Goal: Task Accomplishment & Management: Manage account settings

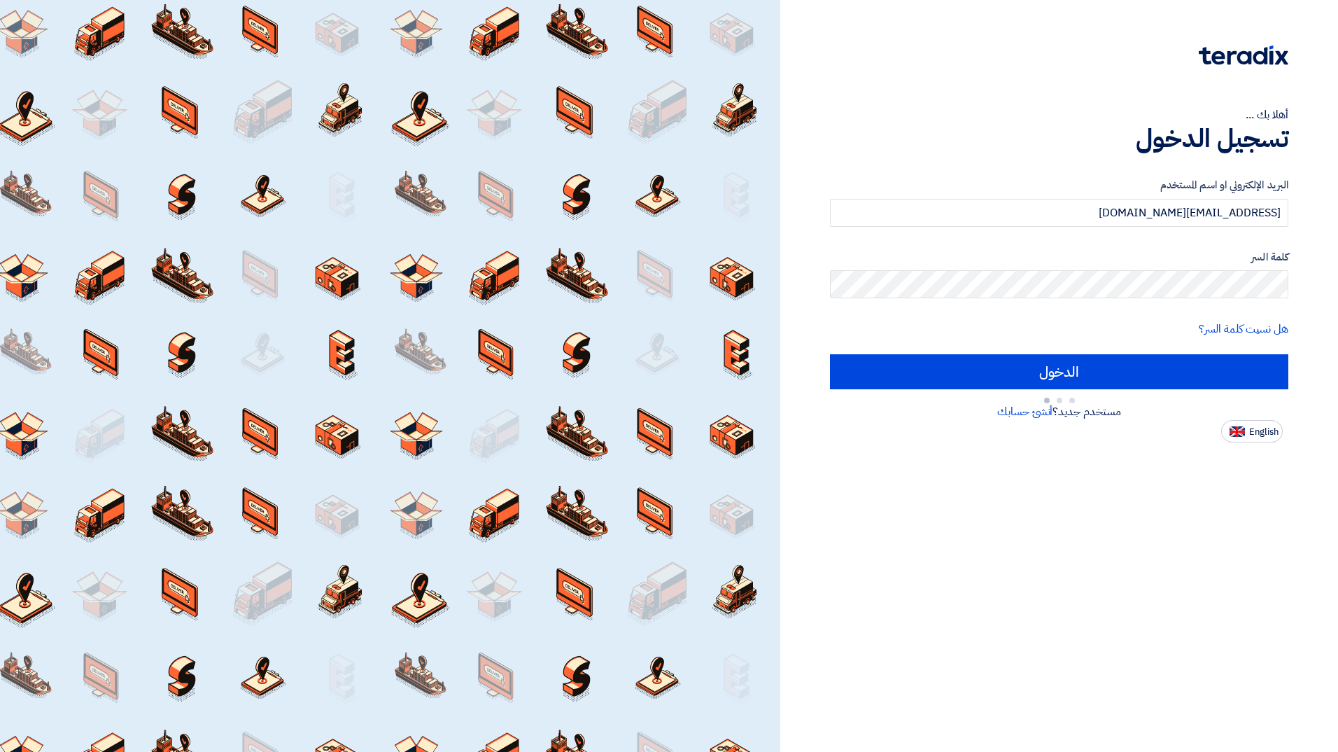
type input "Sign in"
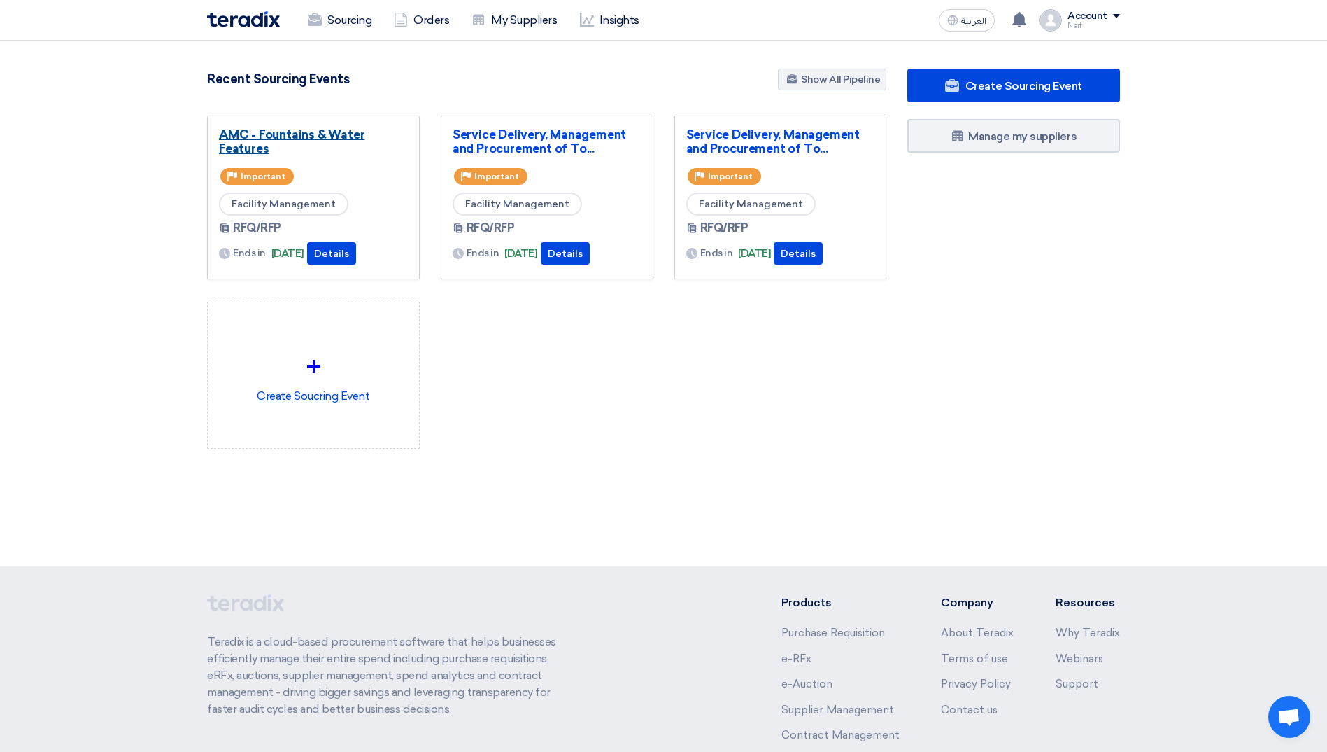
click at [318, 146] on link "AMC - Fountains & Water Features" at bounding box center [313, 141] width 189 height 28
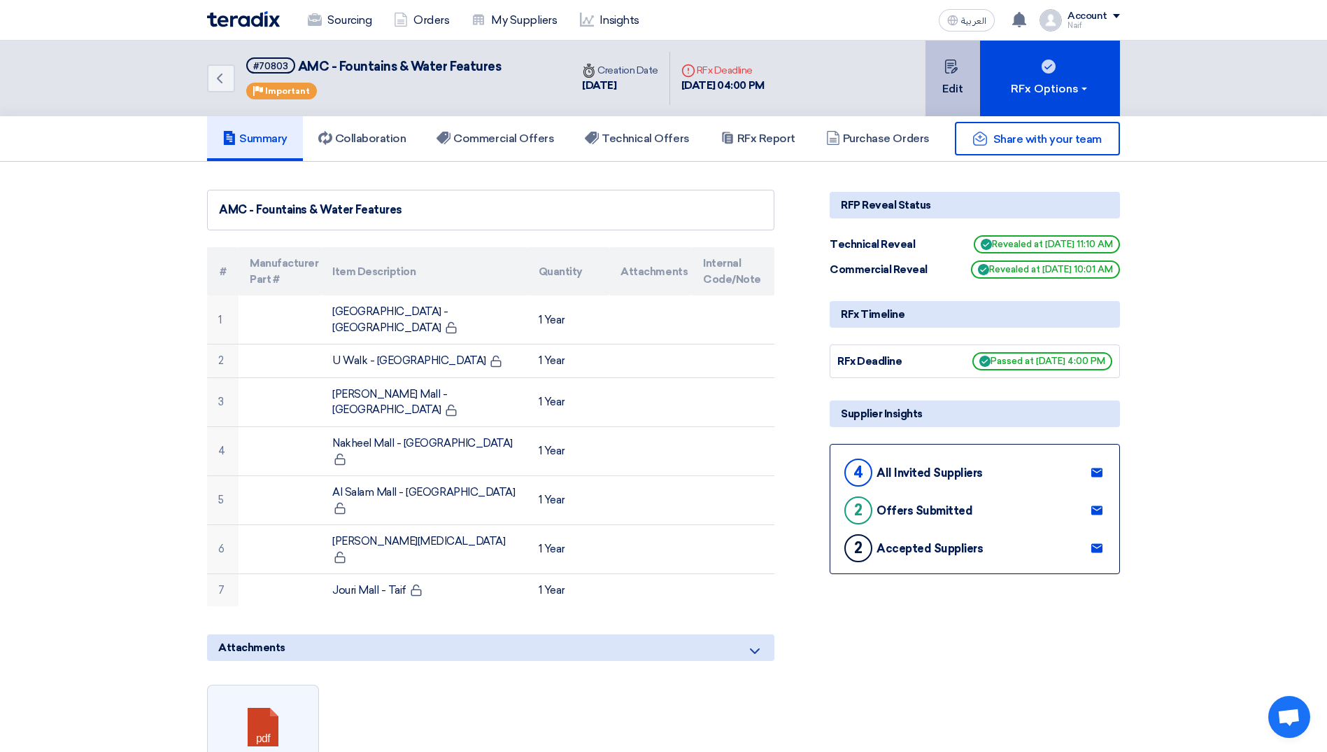
click at [961, 108] on button "Edit" at bounding box center [953, 79] width 55 height 76
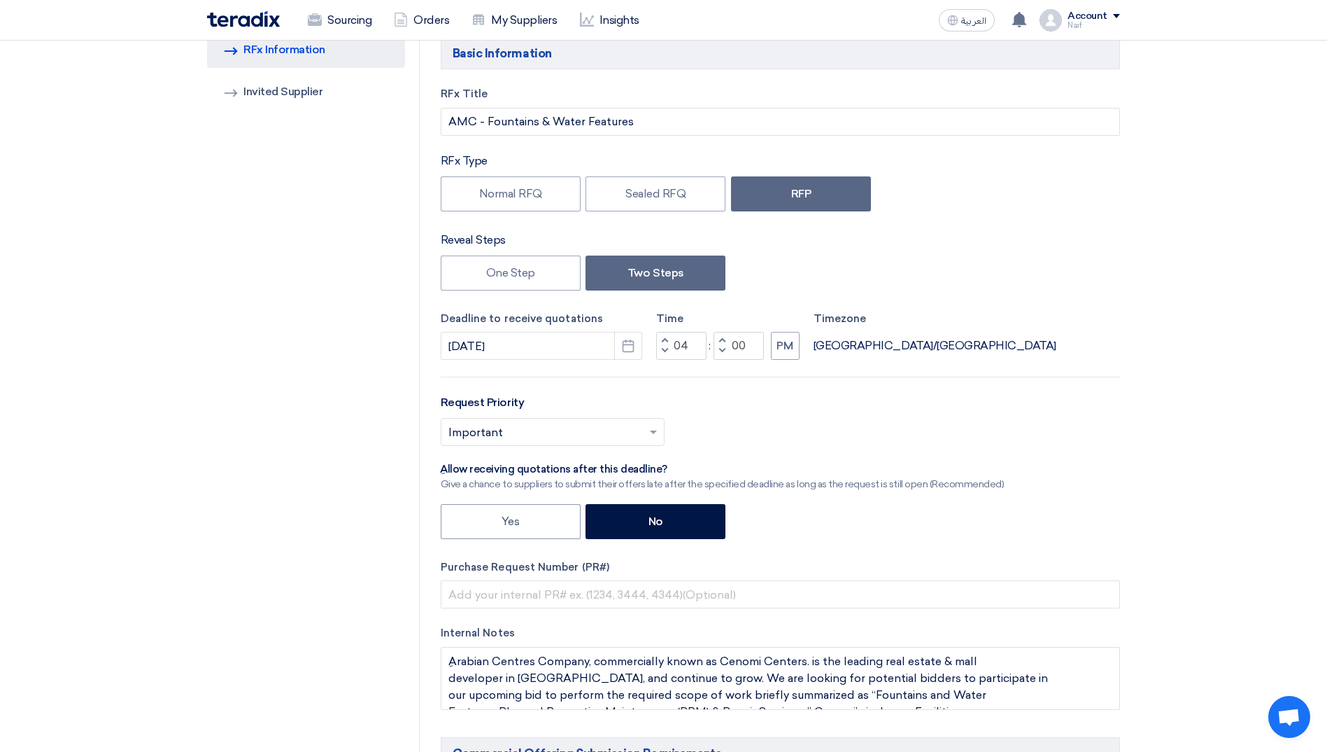
scroll to position [210, 0]
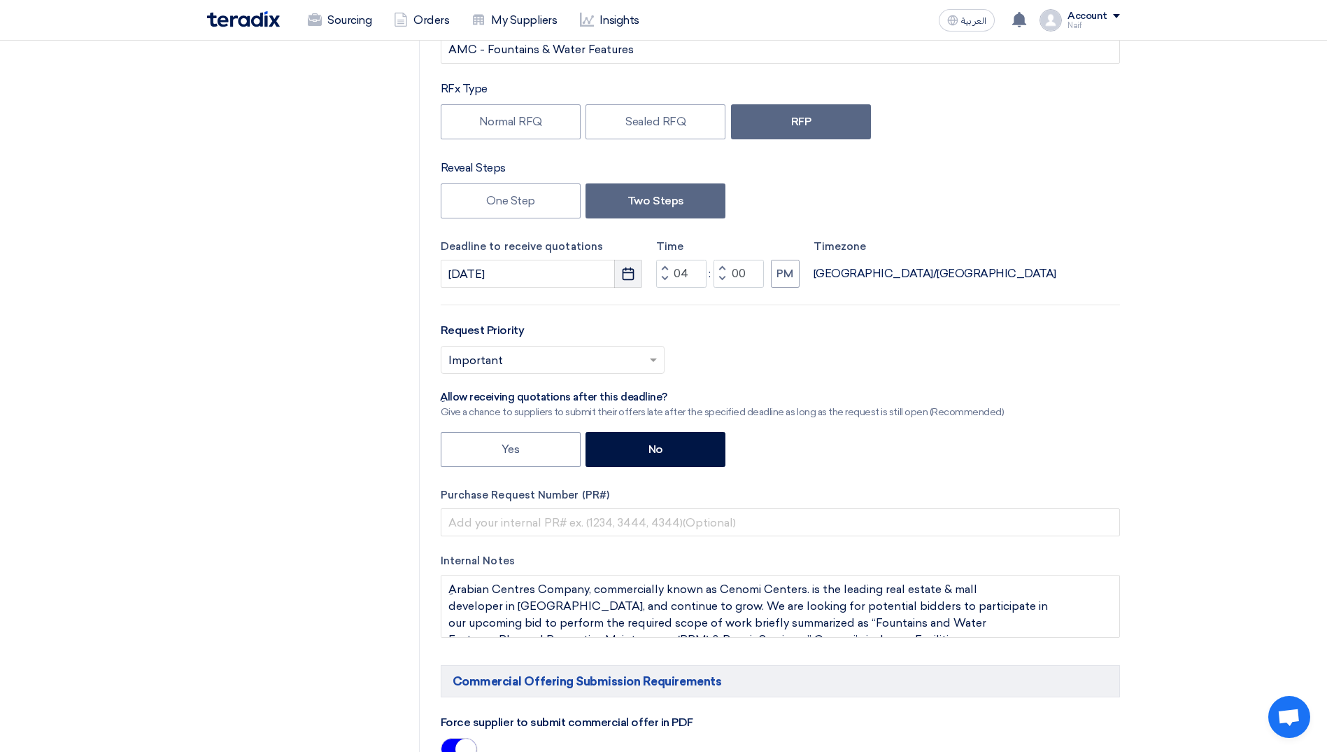
click at [628, 278] on icon "Pick a date" at bounding box center [628, 274] width 14 height 14
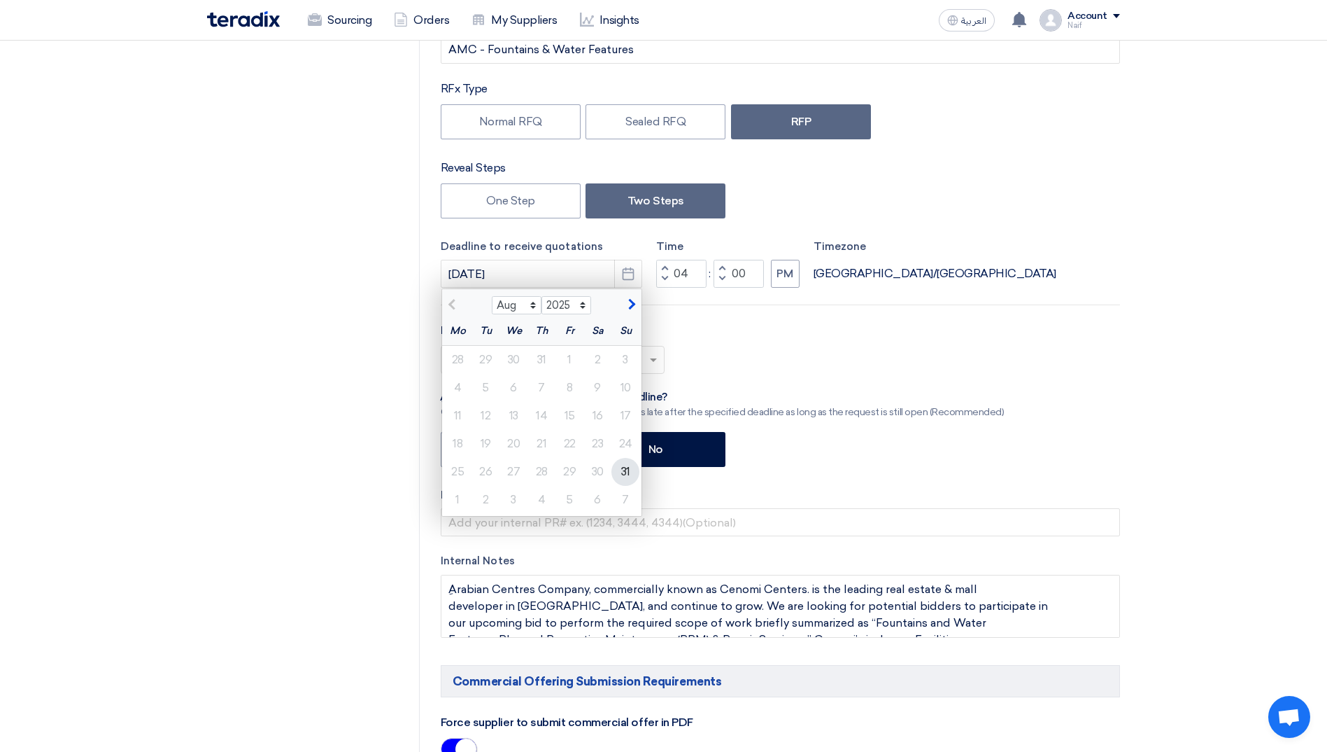
click at [630, 477] on div "31" at bounding box center [626, 472] width 28 height 28
type input "8/31/2025"
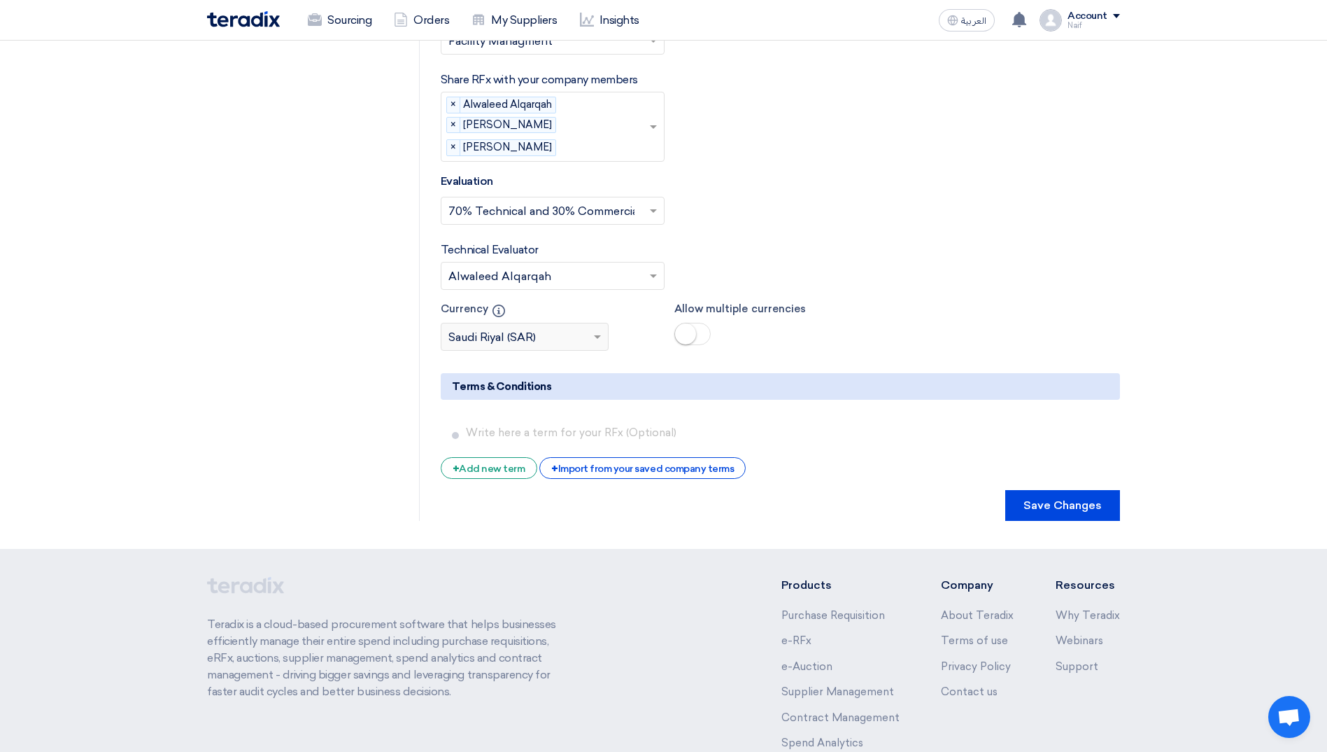
scroll to position [2759, 0]
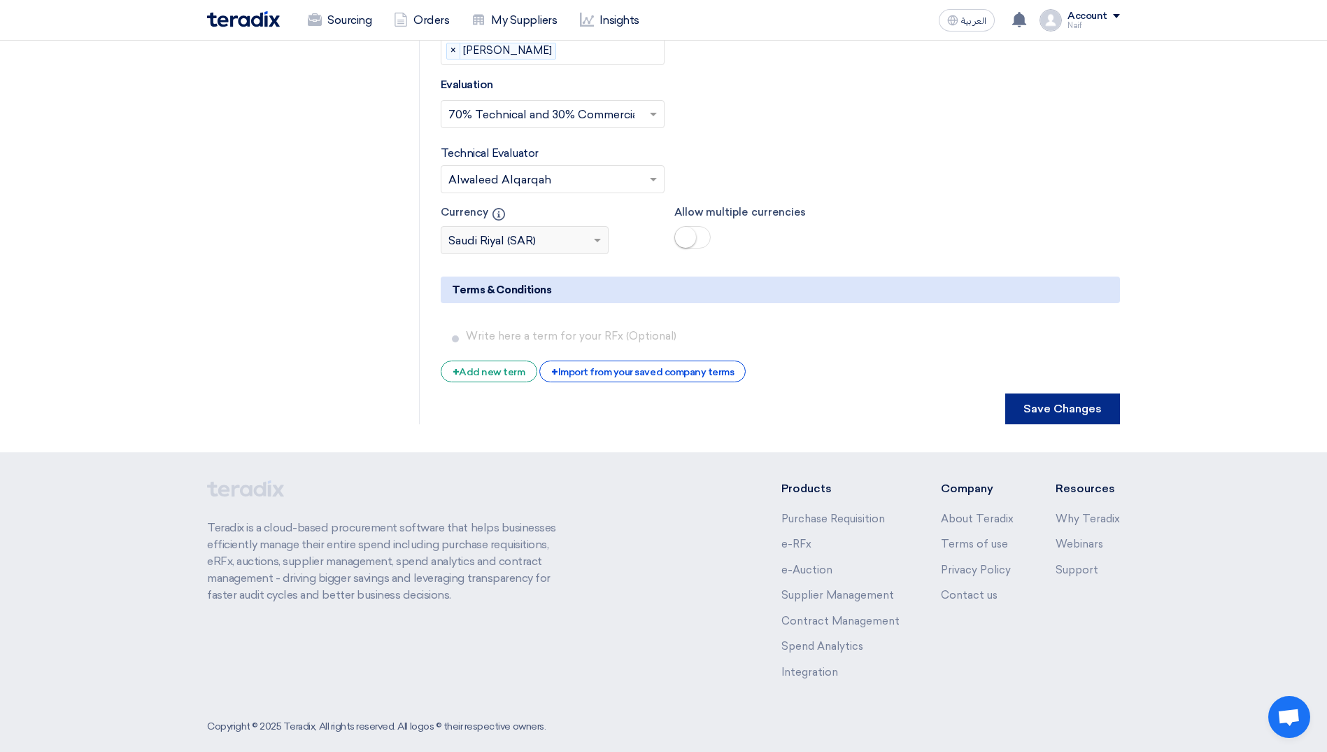
click at [1079, 393] on button "Save Changes" at bounding box center [1063, 408] width 115 height 31
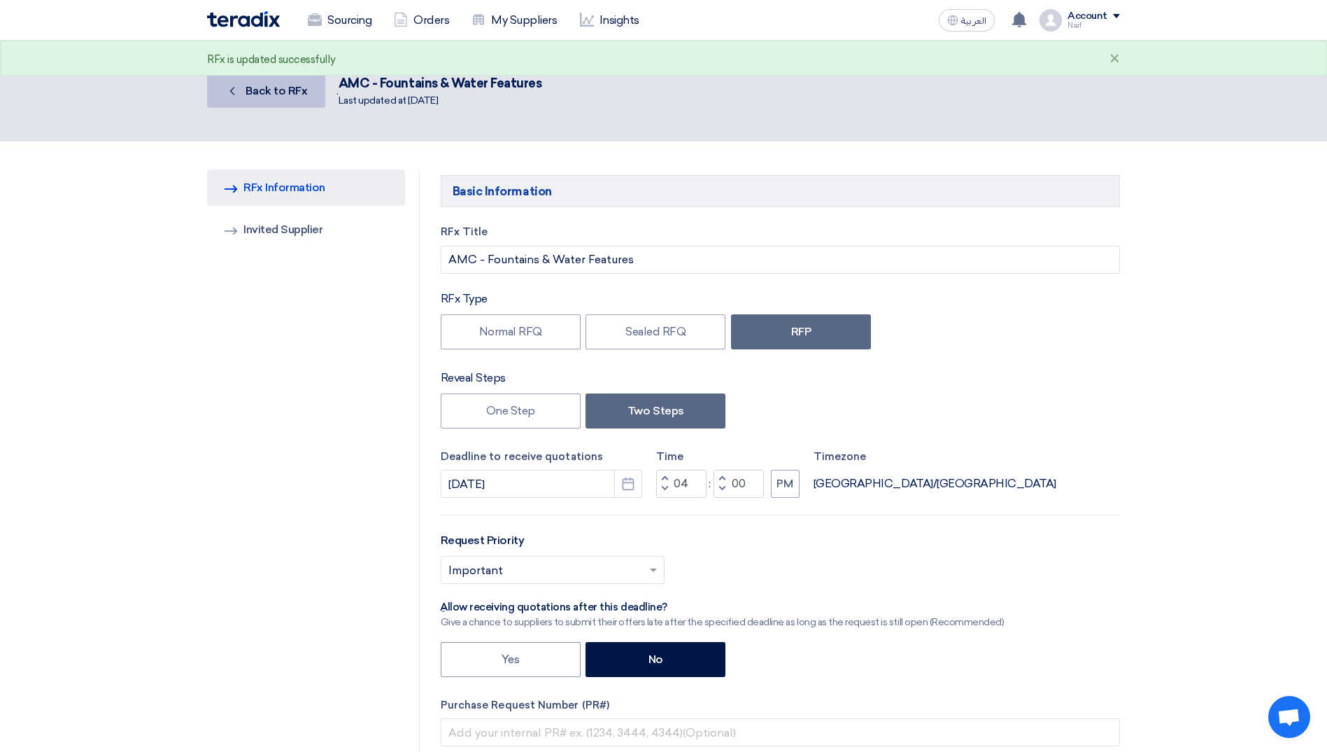
click at [251, 93] on span "Back to RFx" at bounding box center [277, 90] width 62 height 13
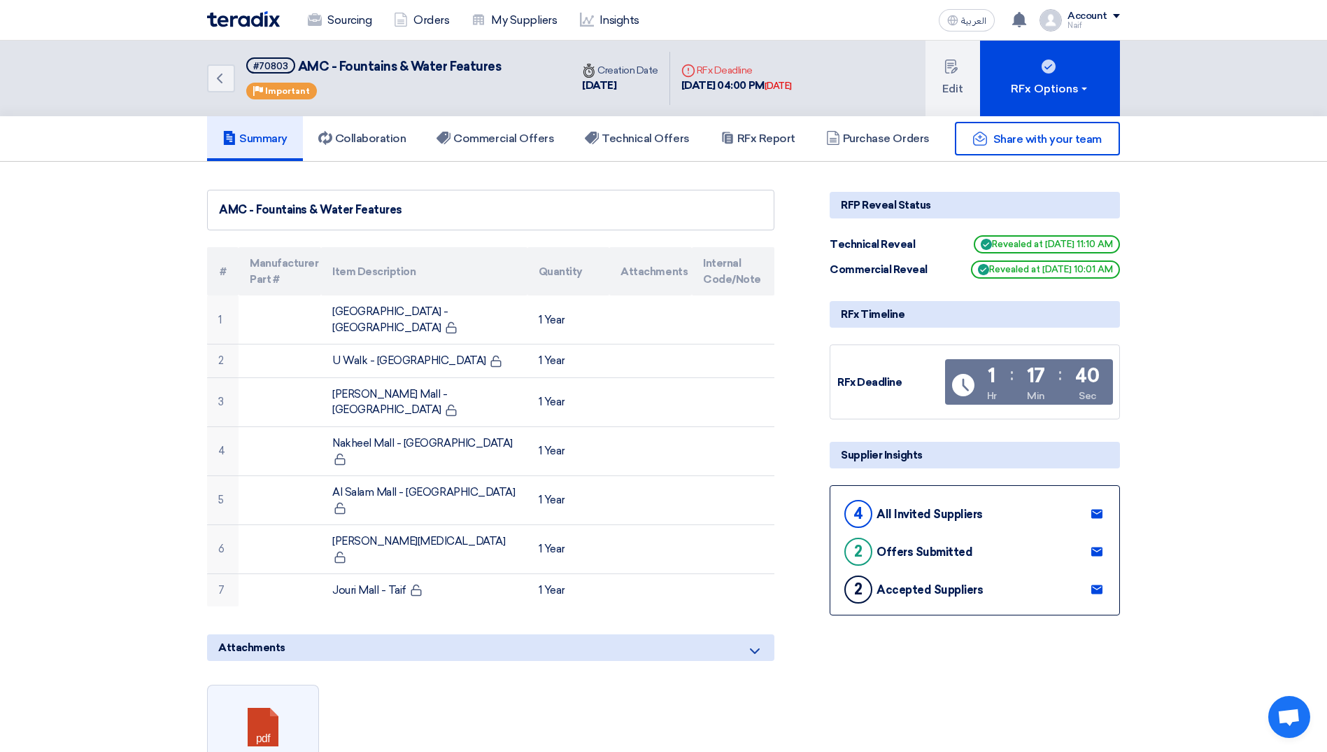
click at [252, 31] on div "Sourcing Orders My Suppliers Insights" at bounding box center [481, 20] width 548 height 31
click at [253, 28] on div "Sourcing Orders My Suppliers Insights" at bounding box center [481, 20] width 548 height 31
click at [255, 22] on img at bounding box center [243, 19] width 73 height 16
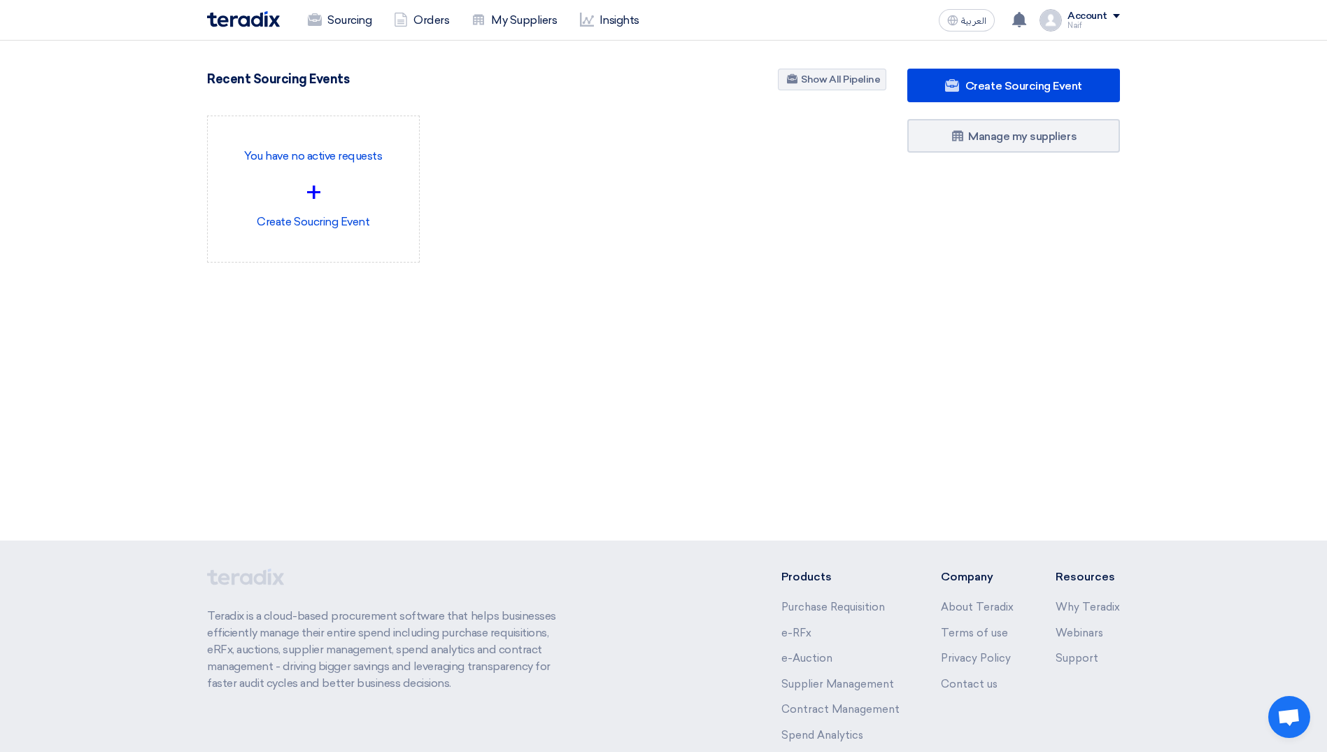
click at [1106, 15] on div "Account" at bounding box center [1088, 16] width 40 height 12
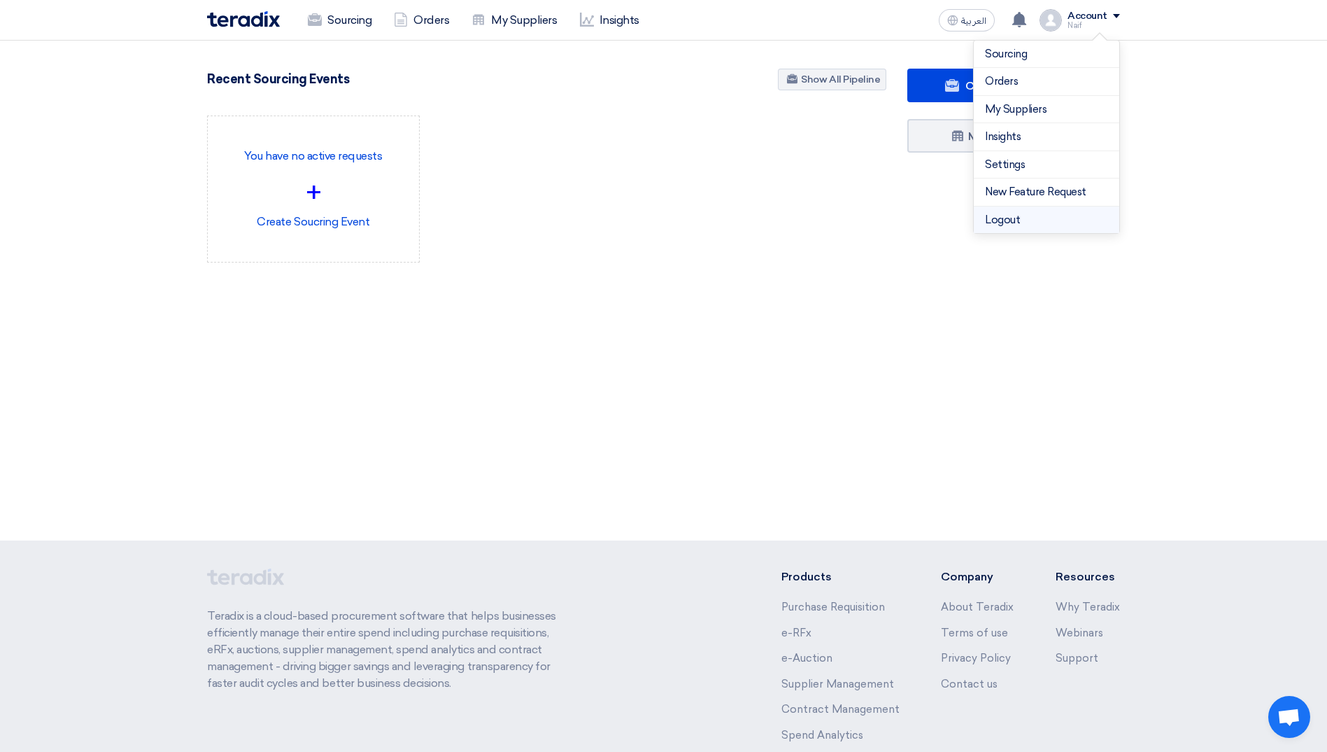
click at [1027, 216] on li "Logout" at bounding box center [1047, 219] width 146 height 27
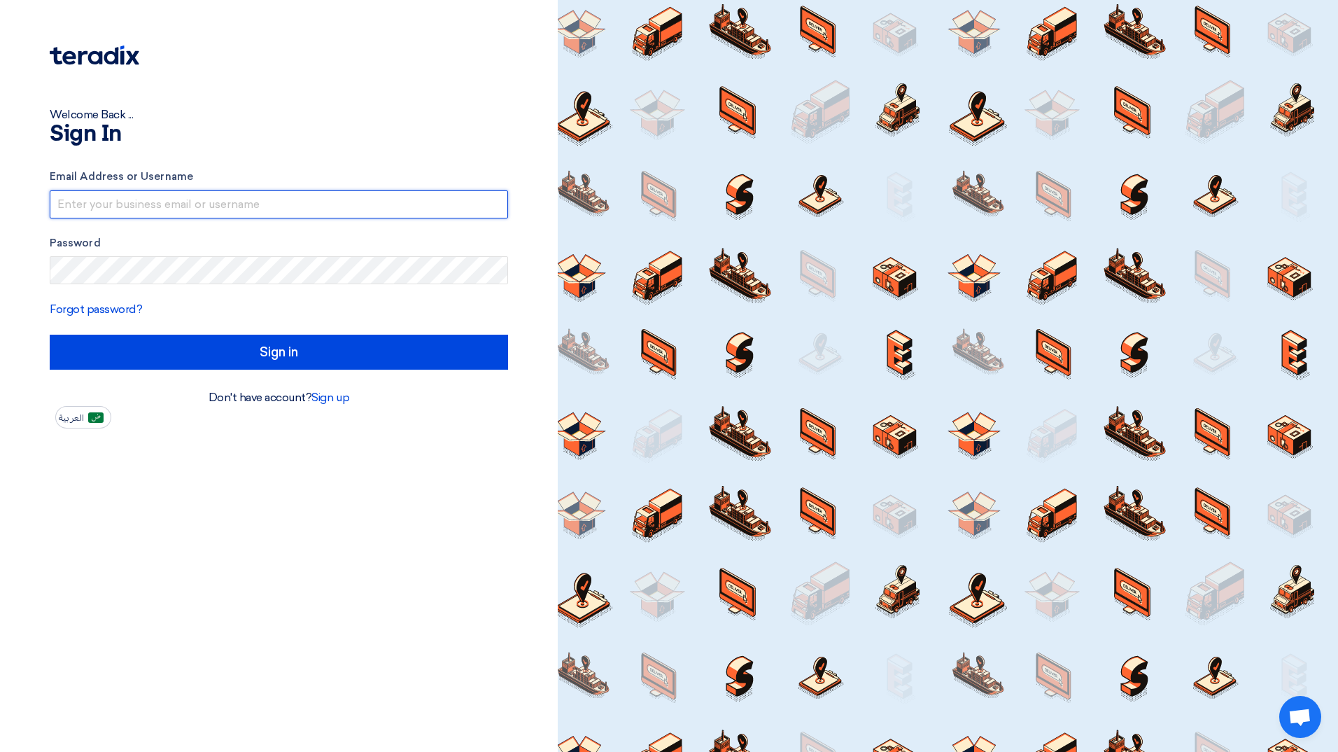
type input "naif.aljebreen@cenomi.com"
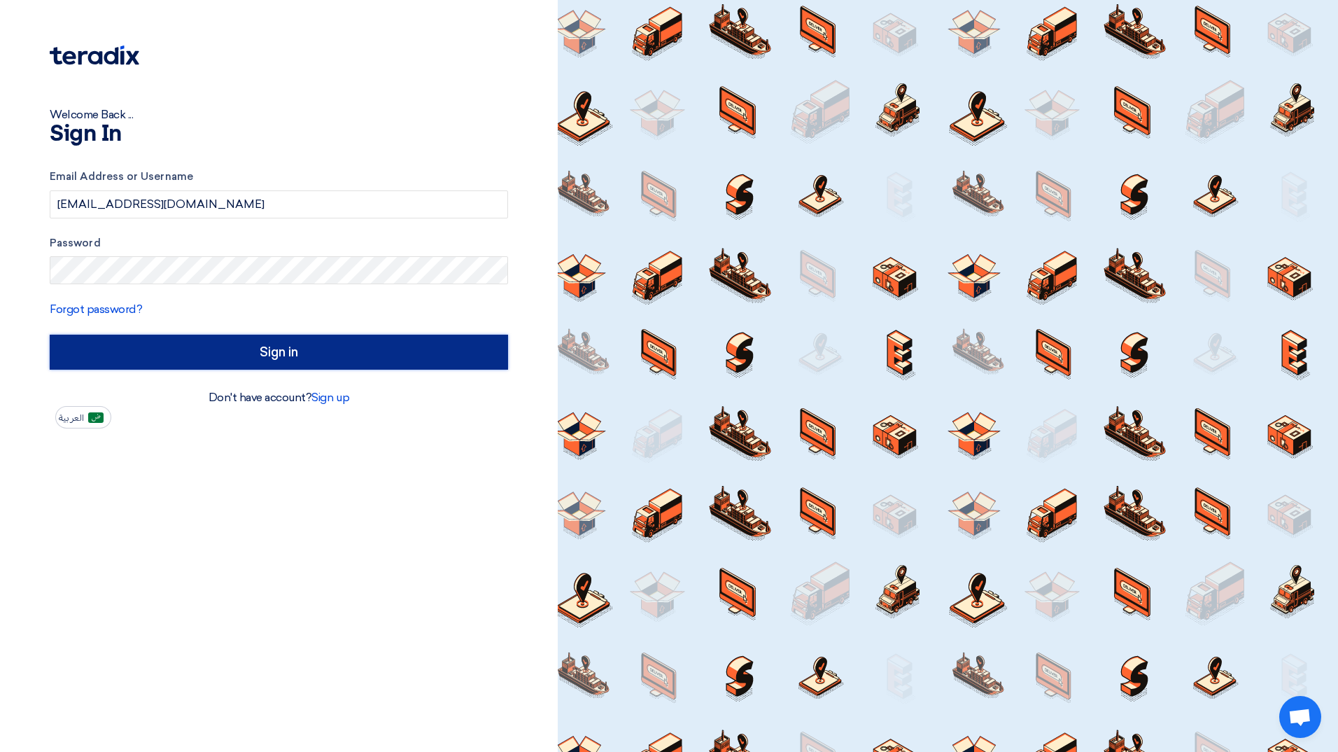
drag, startPoint x: 322, startPoint y: 349, endPoint x: 338, endPoint y: 351, distance: 16.2
click at [323, 350] on input "Sign in" at bounding box center [279, 351] width 458 height 35
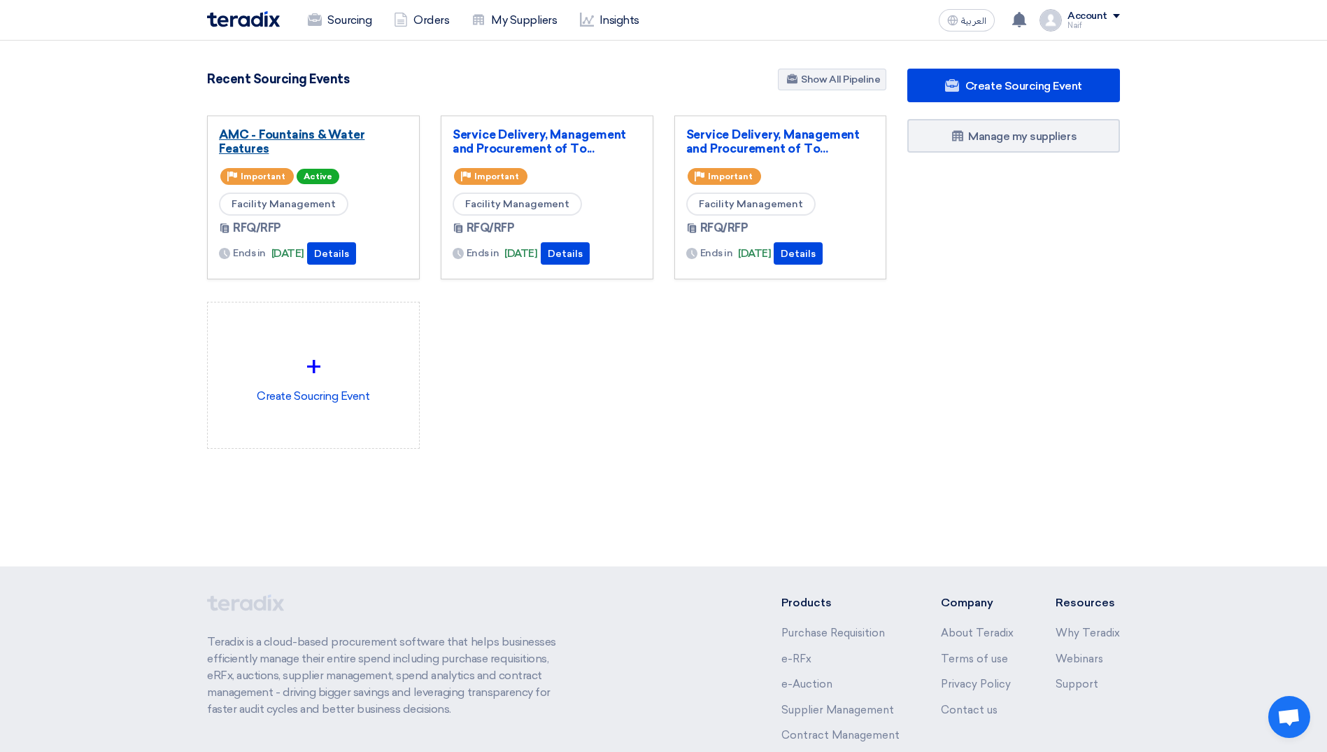
click at [280, 130] on link "AMC - Fountains & Water Features" at bounding box center [313, 141] width 189 height 28
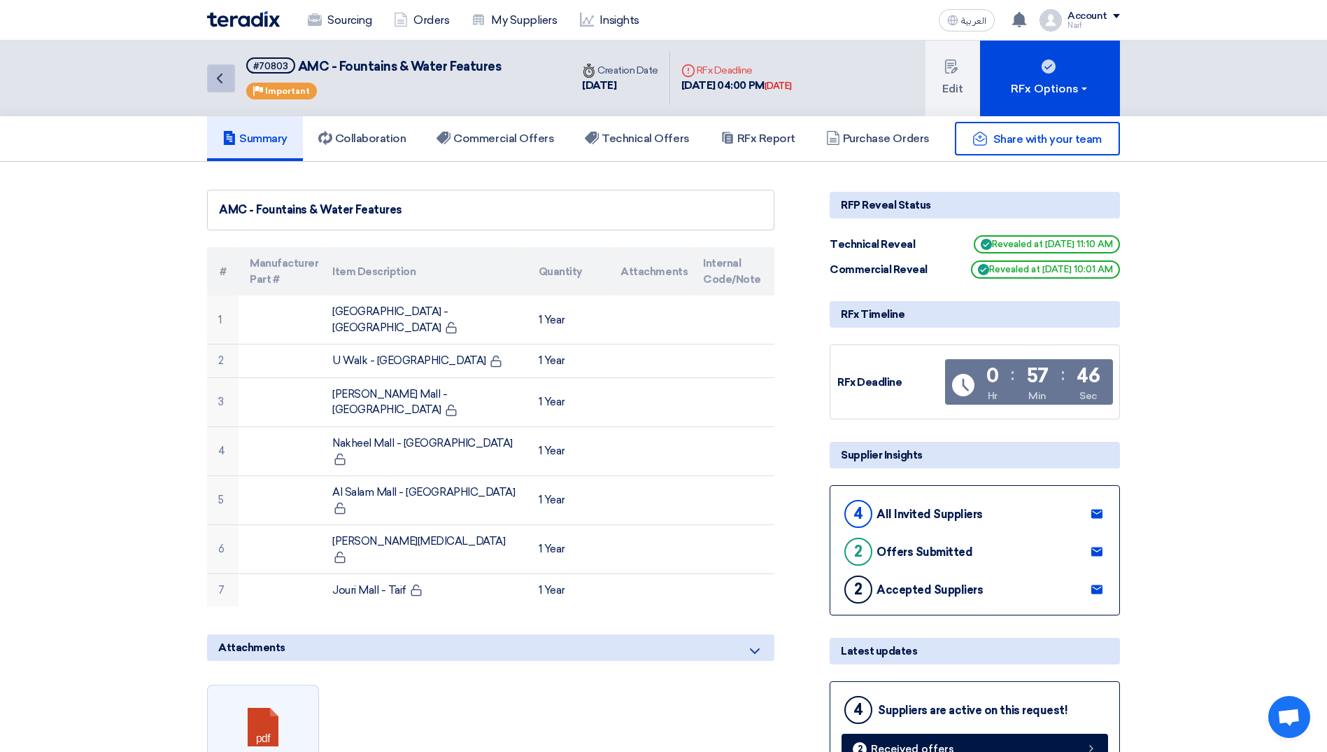
click at [218, 80] on icon "Back" at bounding box center [219, 78] width 17 height 17
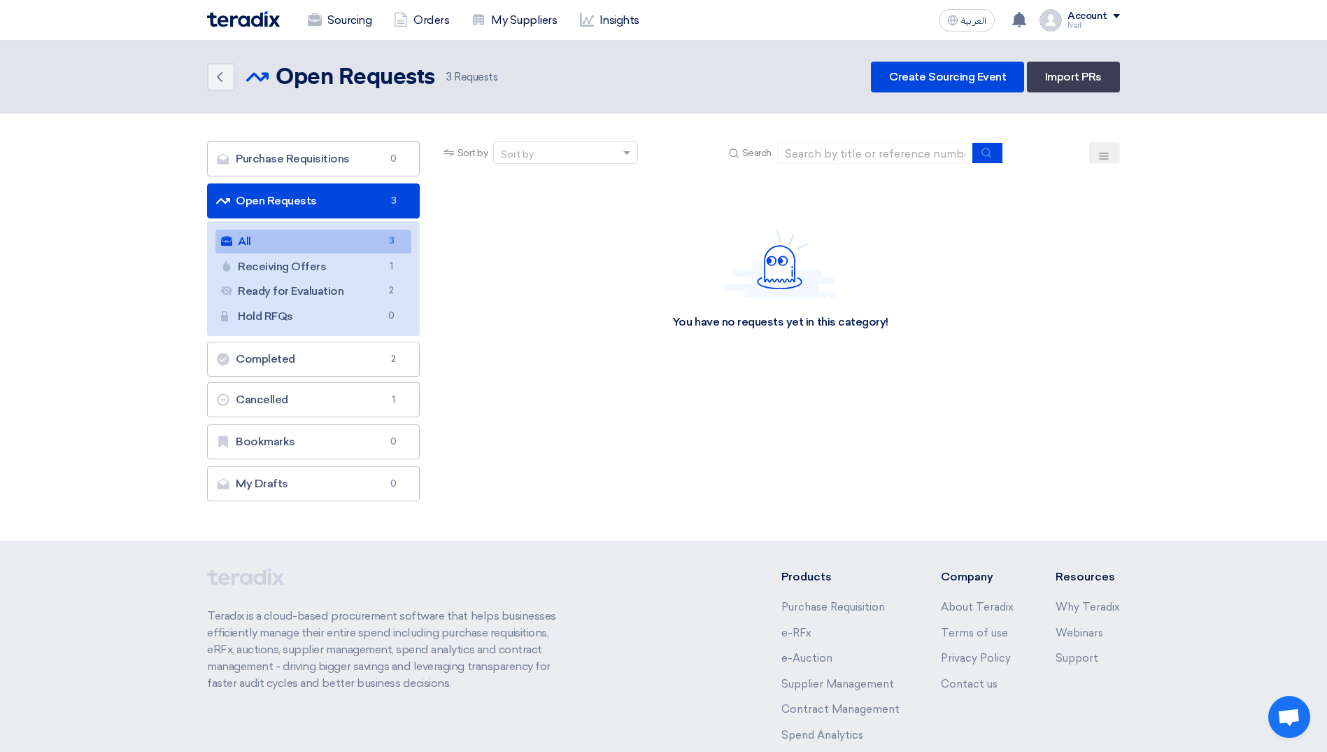
click at [759, 323] on div "You have no requests yet in this category!" at bounding box center [780, 322] width 216 height 15
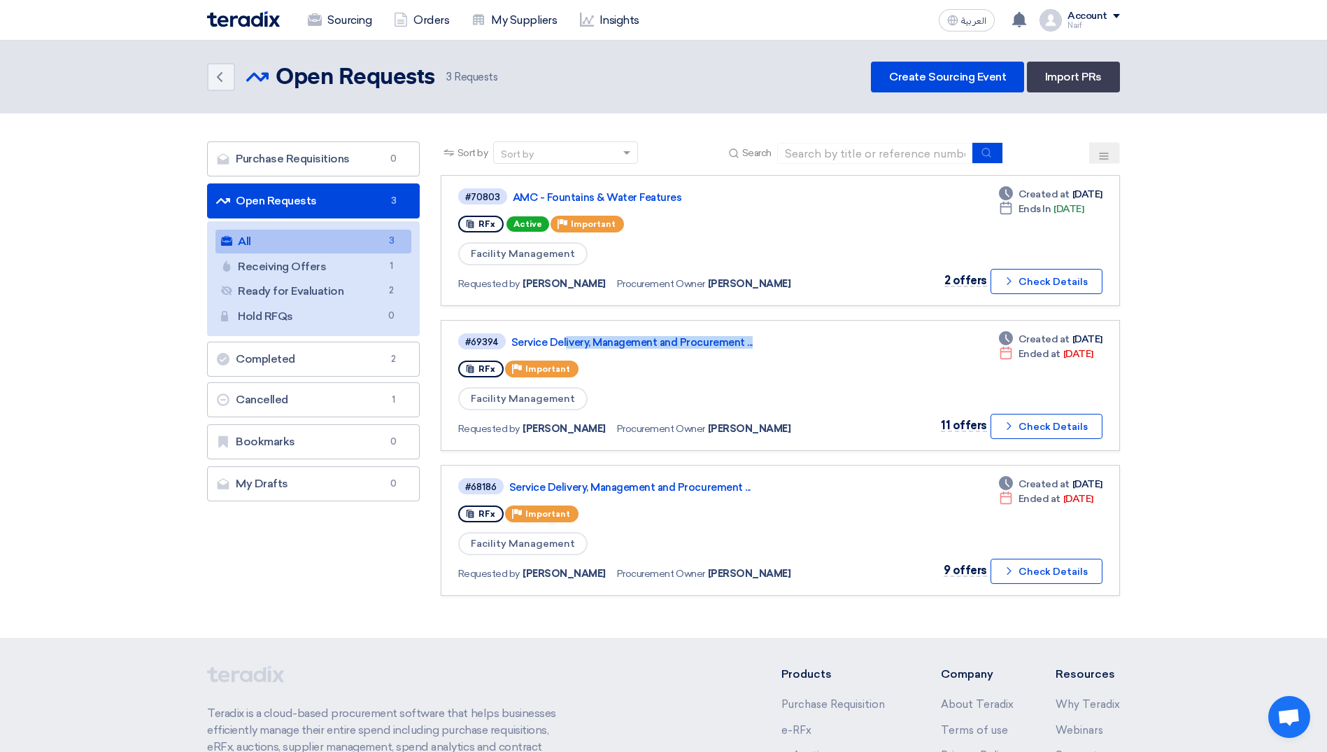
click at [759, 323] on link "#69394 Service Delivery, Management and Procurement ... RFx Priority Important …" at bounding box center [780, 385] width 679 height 131
drag, startPoint x: 759, startPoint y: 323, endPoint x: 868, endPoint y: 361, distance: 115.5
click at [868, 361] on div "#69394 Service Delivery, Management and Procurement ... RFx Priority Important …" at bounding box center [780, 385] width 644 height 107
click at [646, 195] on link "AMC - Fountains & Water Features" at bounding box center [688, 197] width 350 height 13
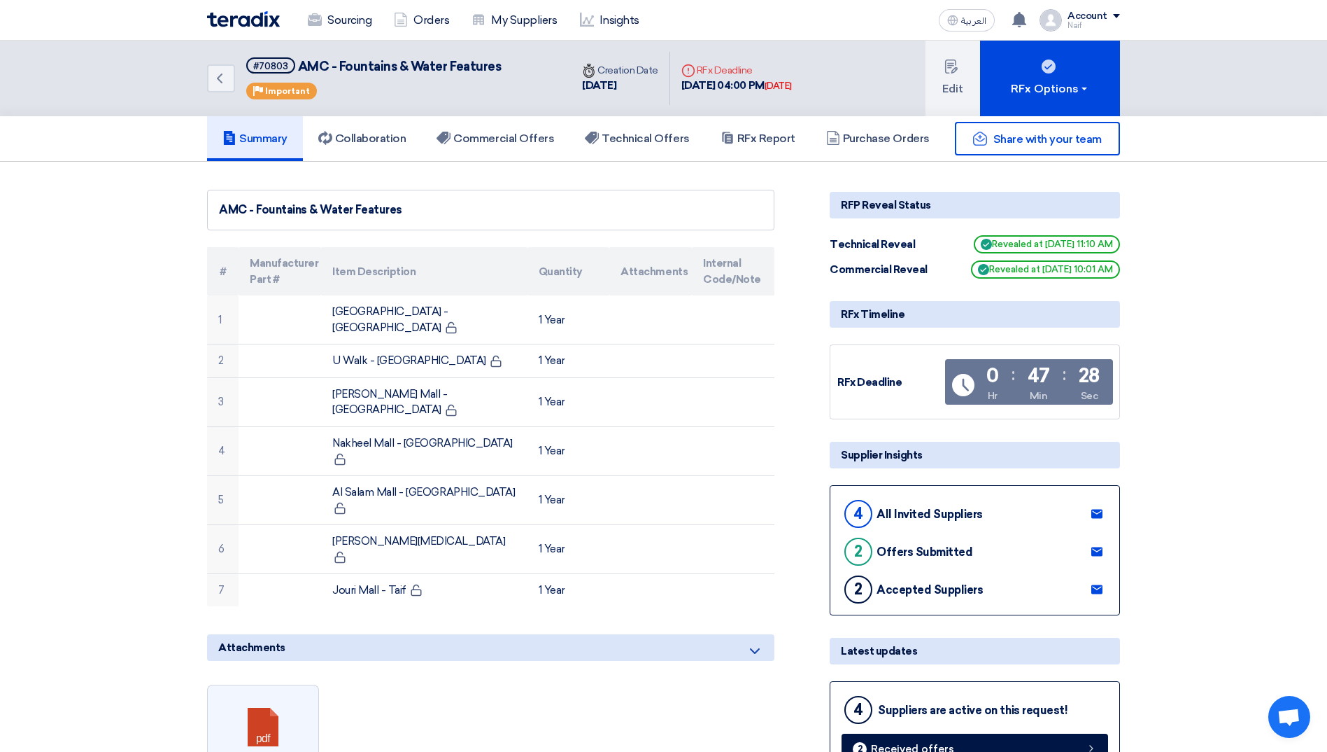
drag, startPoint x: 66, startPoint y: 302, endPoint x: 99, endPoint y: 369, distance: 75.7
click at [225, 81] on icon "Back" at bounding box center [219, 78] width 17 height 17
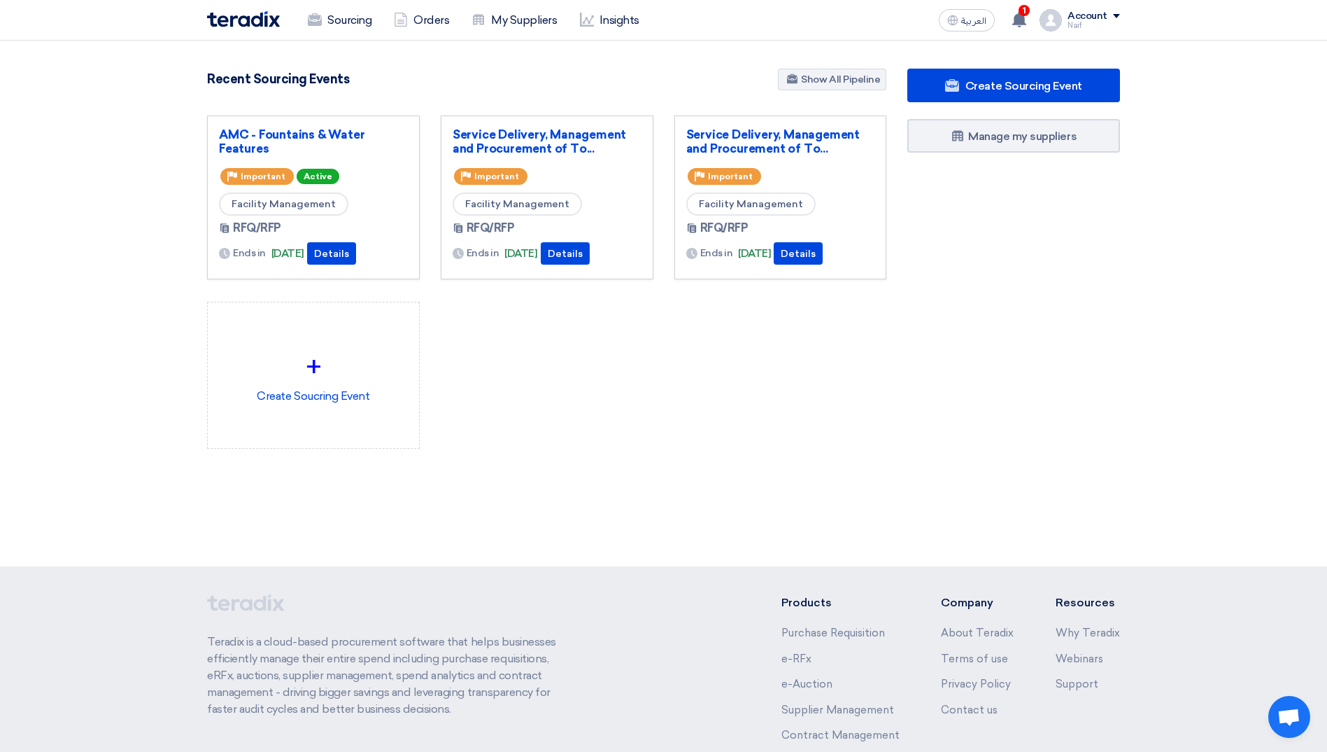
click at [239, 125] on div "AMC - Fountains & Water Features Priority Important Active Facility Management …" at bounding box center [313, 197] width 213 height 164
click at [239, 137] on link "AMC - Fountains & Water Features" at bounding box center [313, 141] width 189 height 28
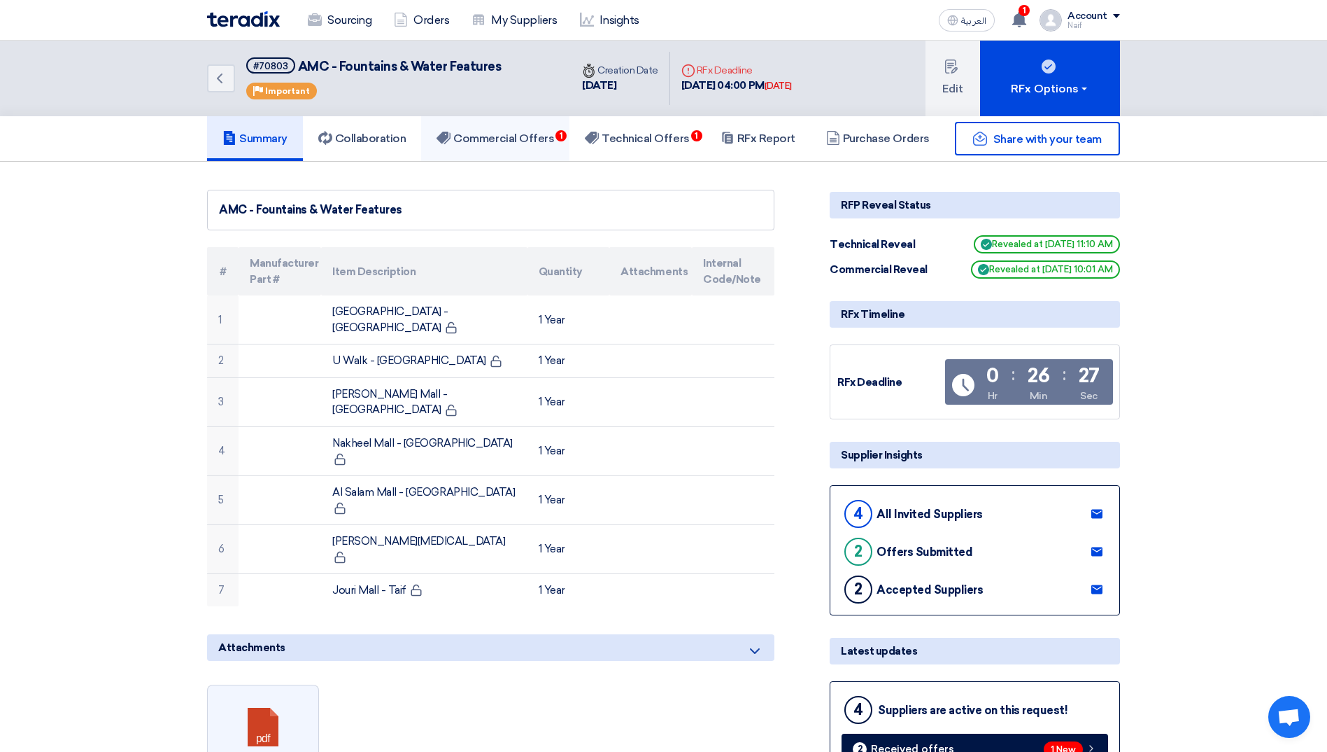
click at [537, 143] on h5 "Commercial Offers 1" at bounding box center [496, 139] width 118 height 14
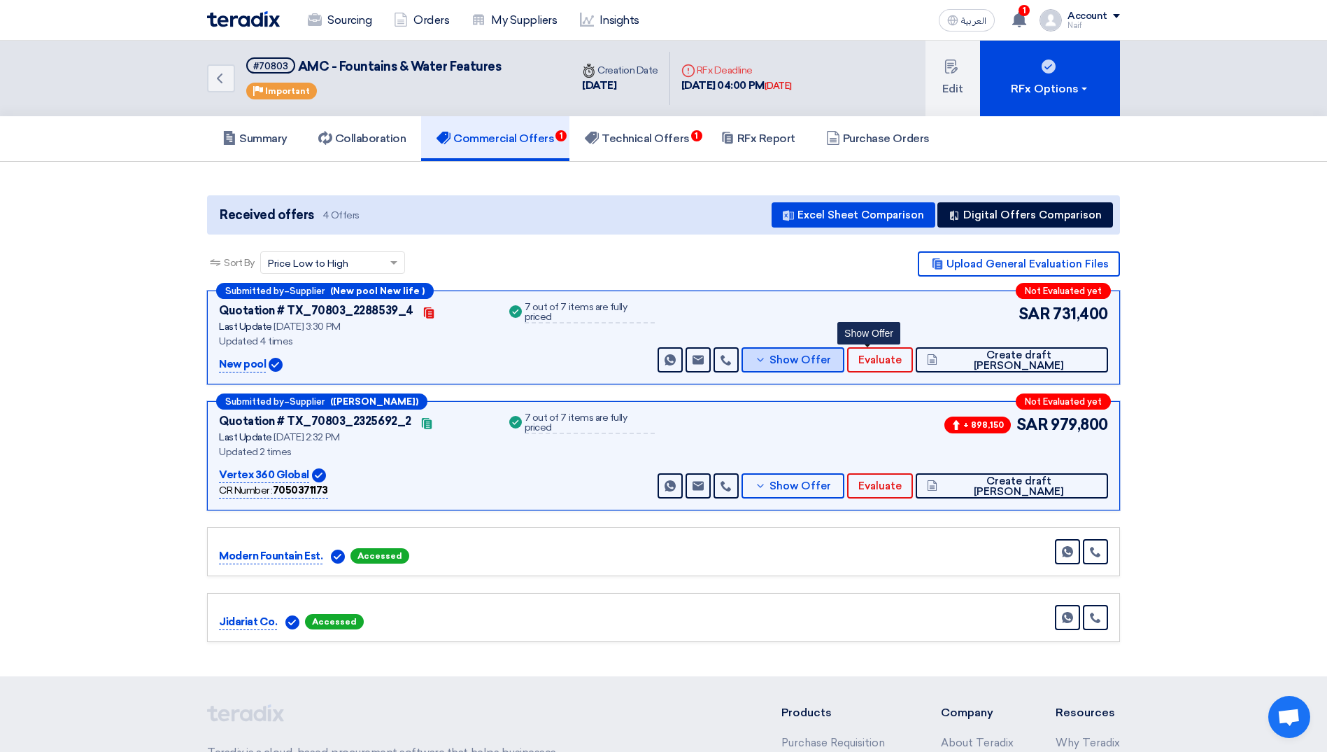
click at [844, 366] on button "Show Offer" at bounding box center [793, 359] width 102 height 25
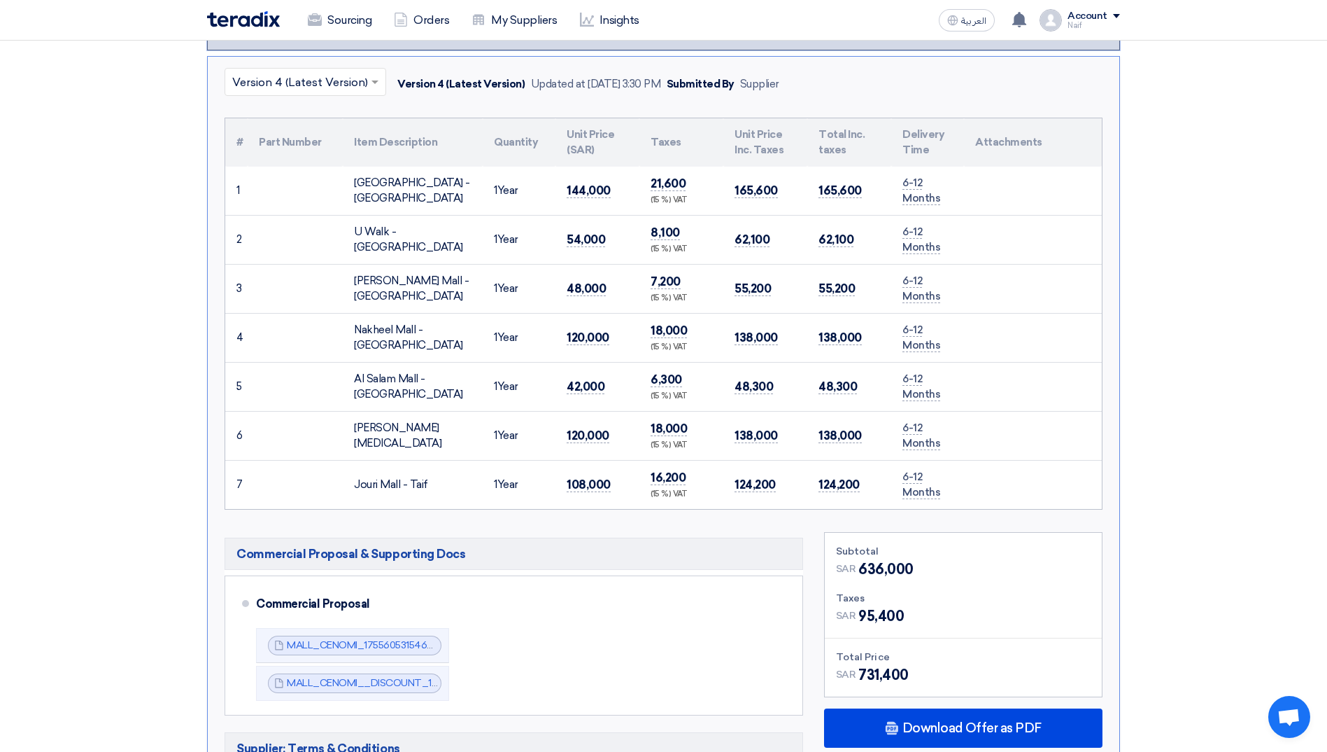
scroll to position [140, 0]
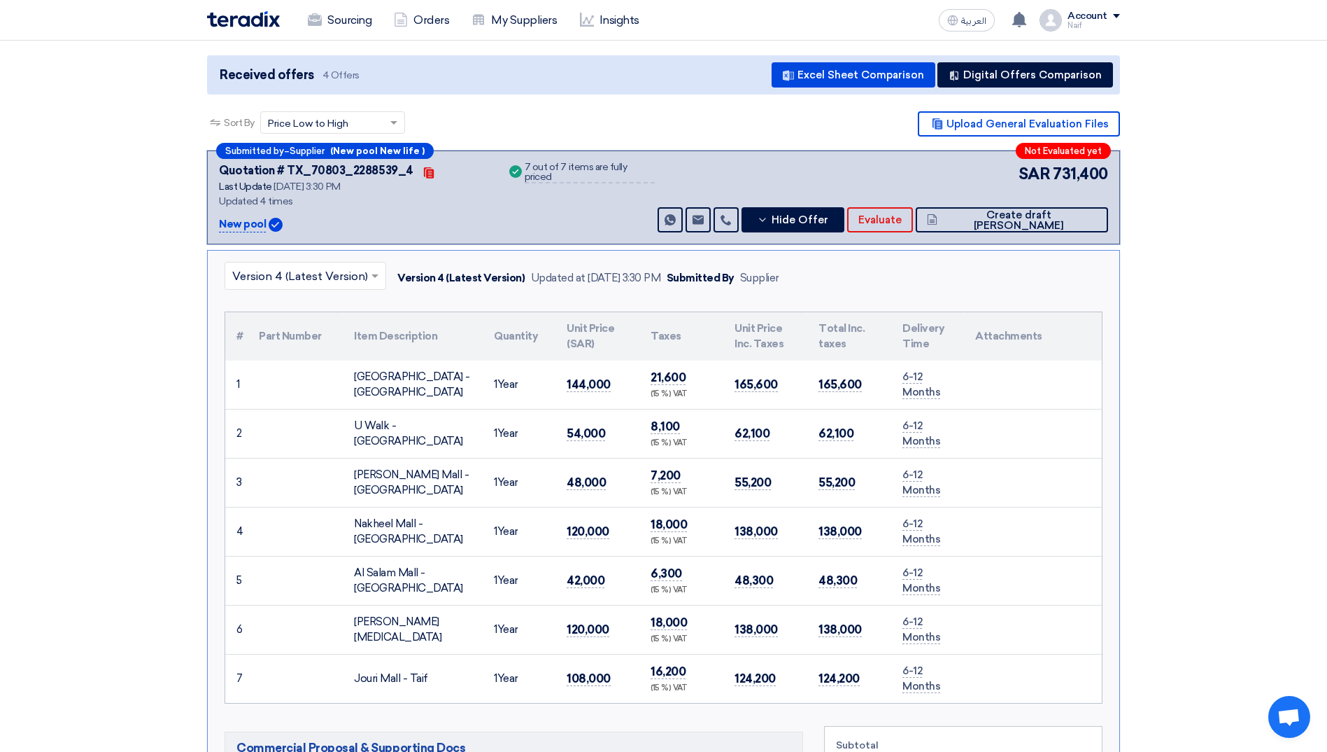
click at [285, 281] on input "text" at bounding box center [298, 277] width 132 height 23
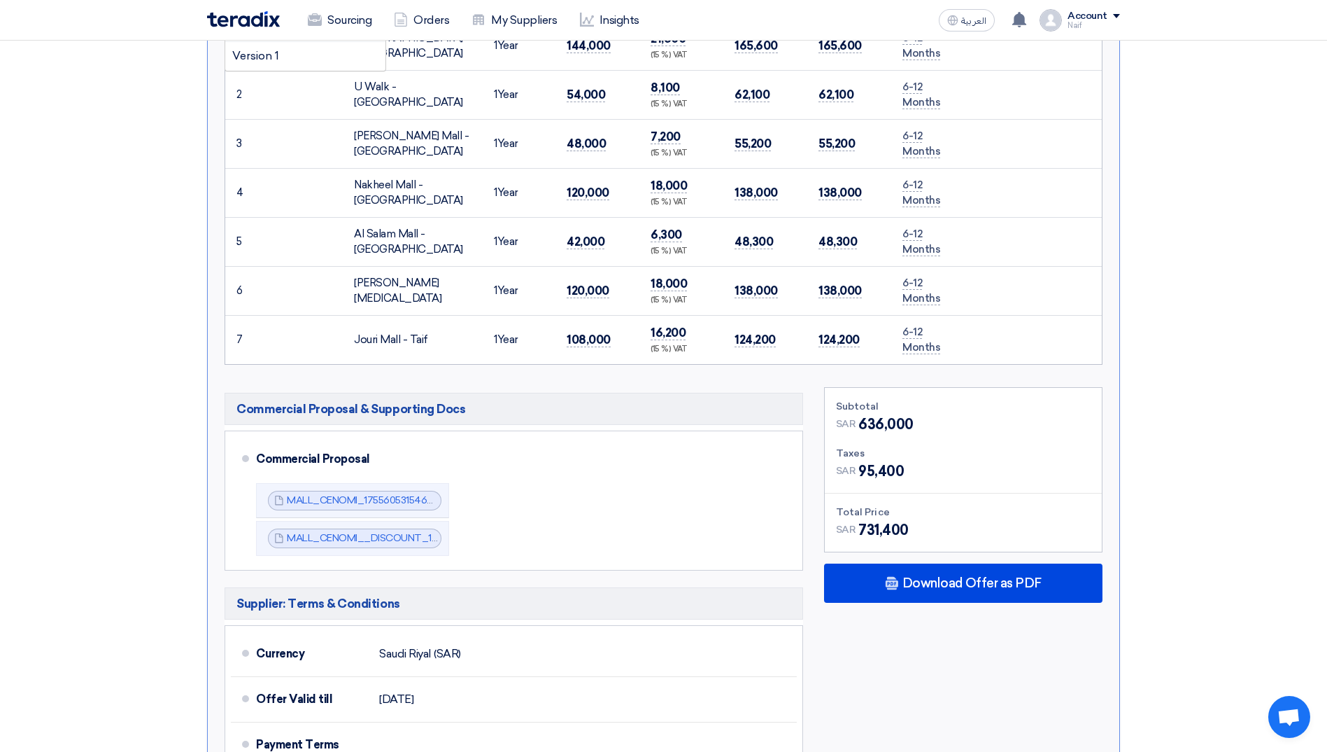
scroll to position [560, 0]
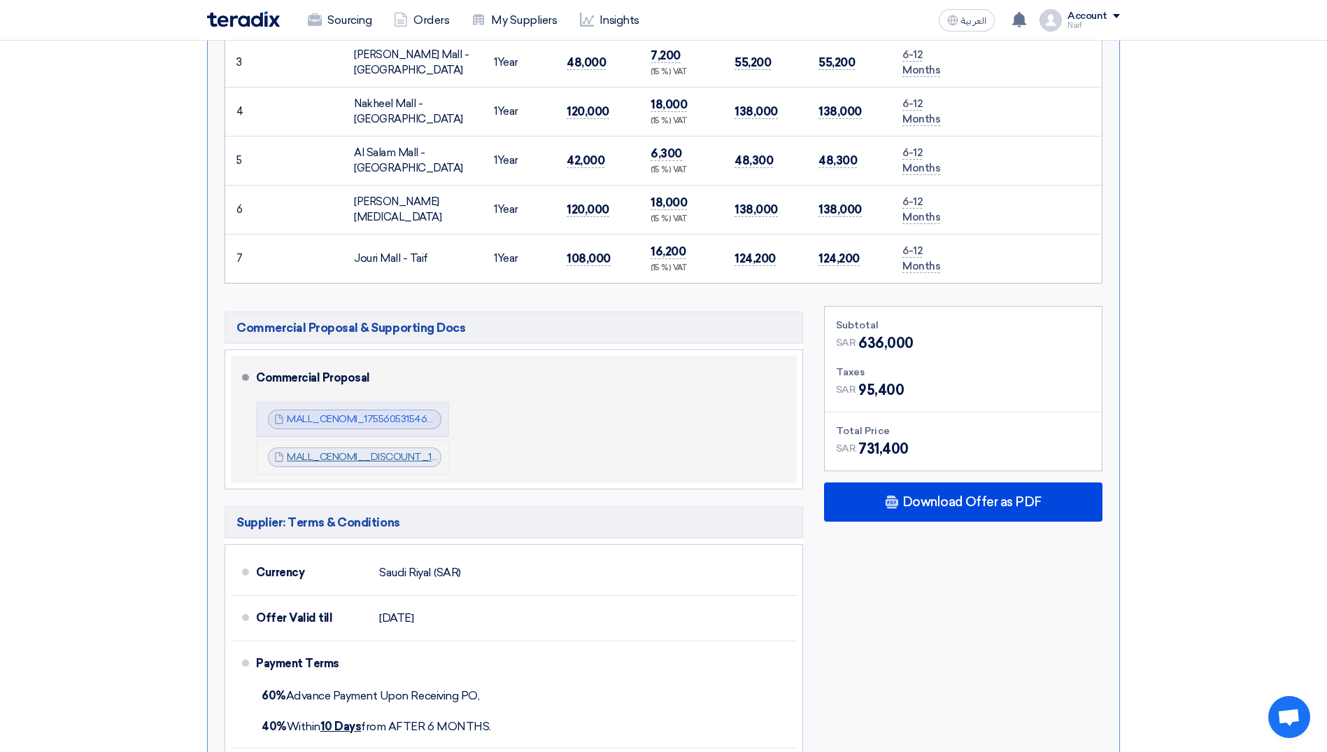
click at [352, 458] on link "MALL_CENOMI__DISCOUNT_1756643122070.pdf" at bounding box center [401, 457] width 229 height 12
click at [372, 421] on link "MALL_CENOMI_1755605315463.pdf" at bounding box center [368, 419] width 163 height 12
